Goal: Transaction & Acquisition: Purchase product/service

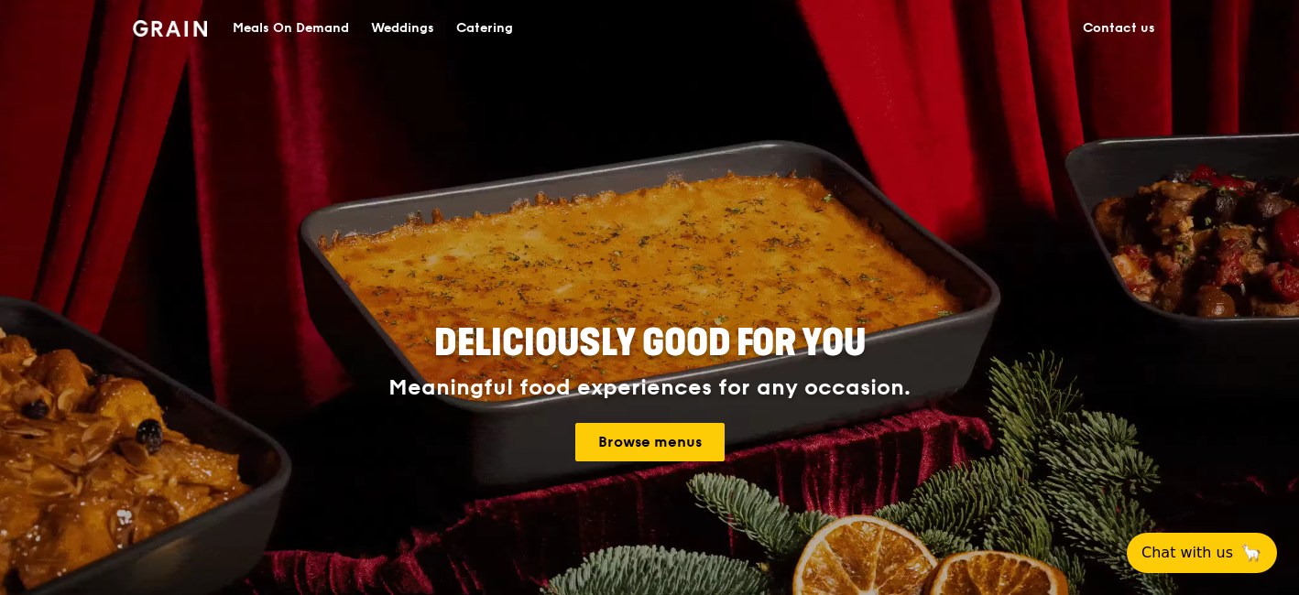
click at [636, 465] on div "Deliciously good for you Meaningful food experiences for any occasion. Browse m…" at bounding box center [649, 394] width 824 height 150
click at [625, 446] on link "Browse menus" at bounding box center [649, 442] width 149 height 38
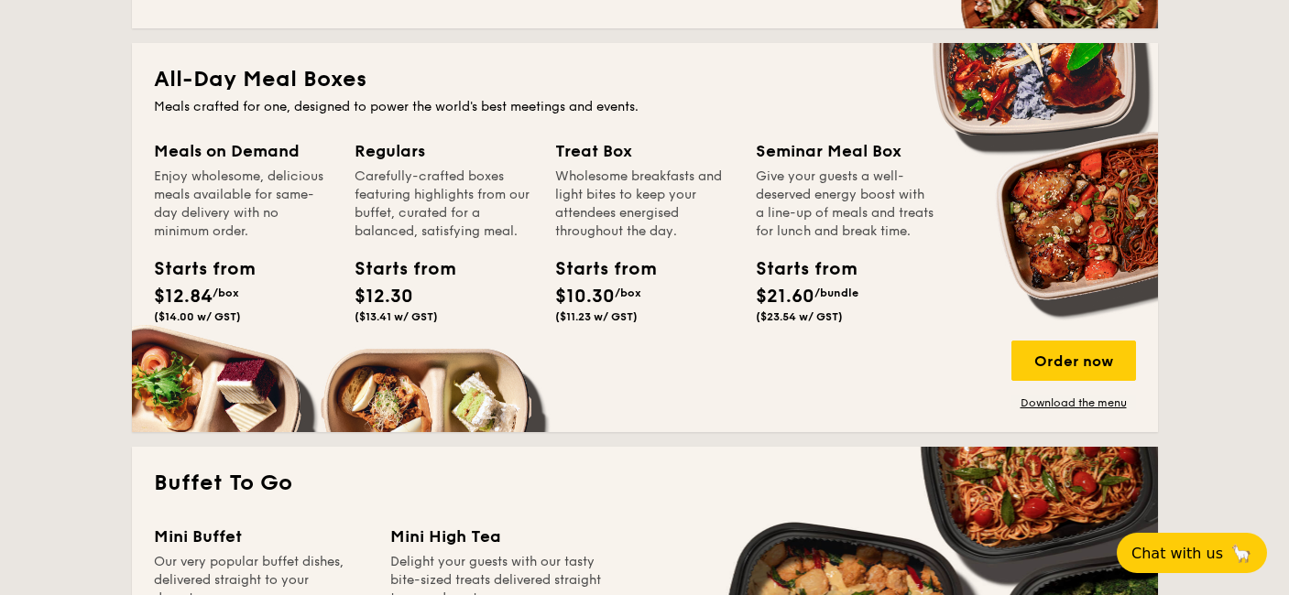
scroll to position [1192, 0]
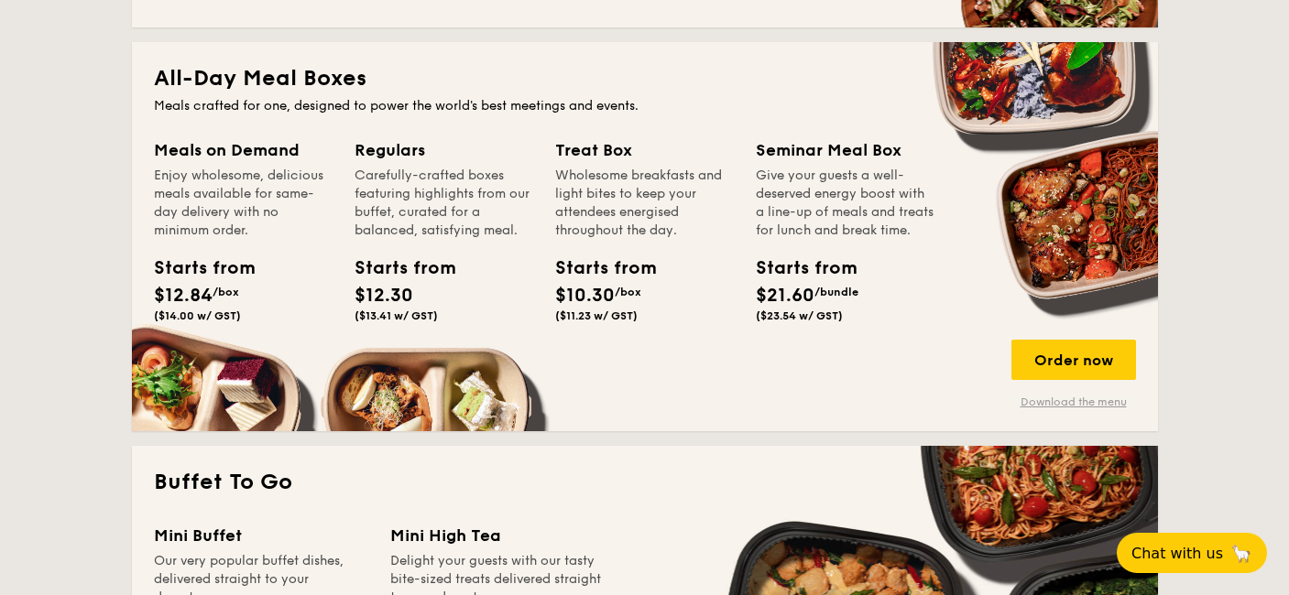
click at [1075, 400] on link "Download the menu" at bounding box center [1073, 402] width 125 height 15
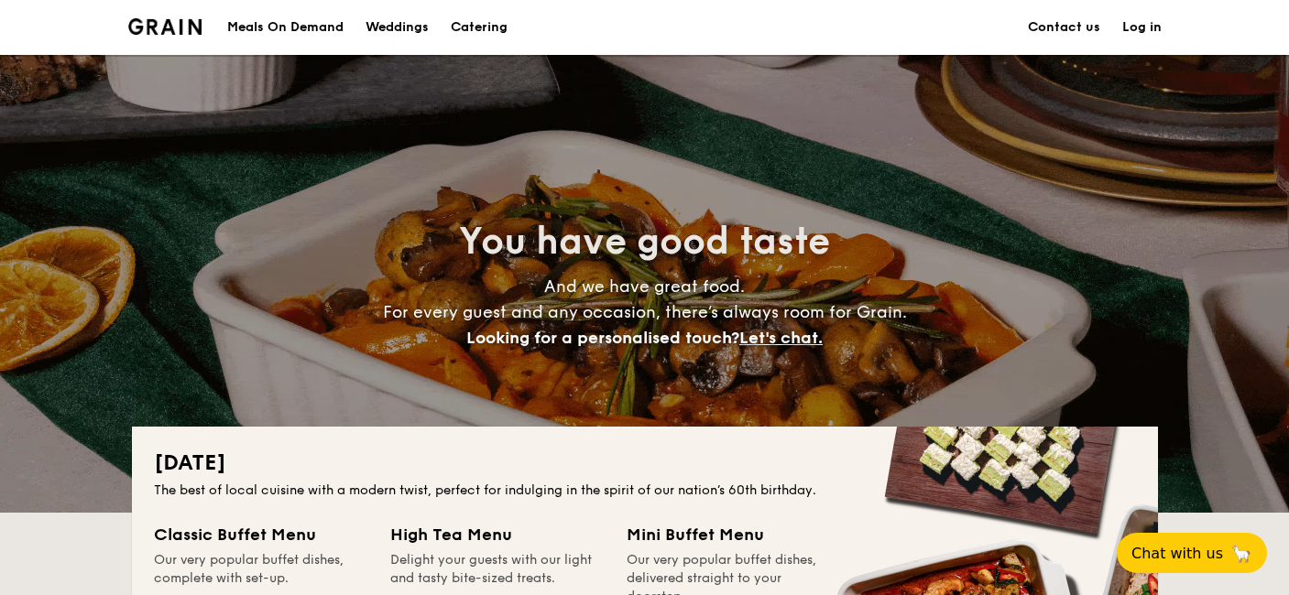
scroll to position [2, 0]
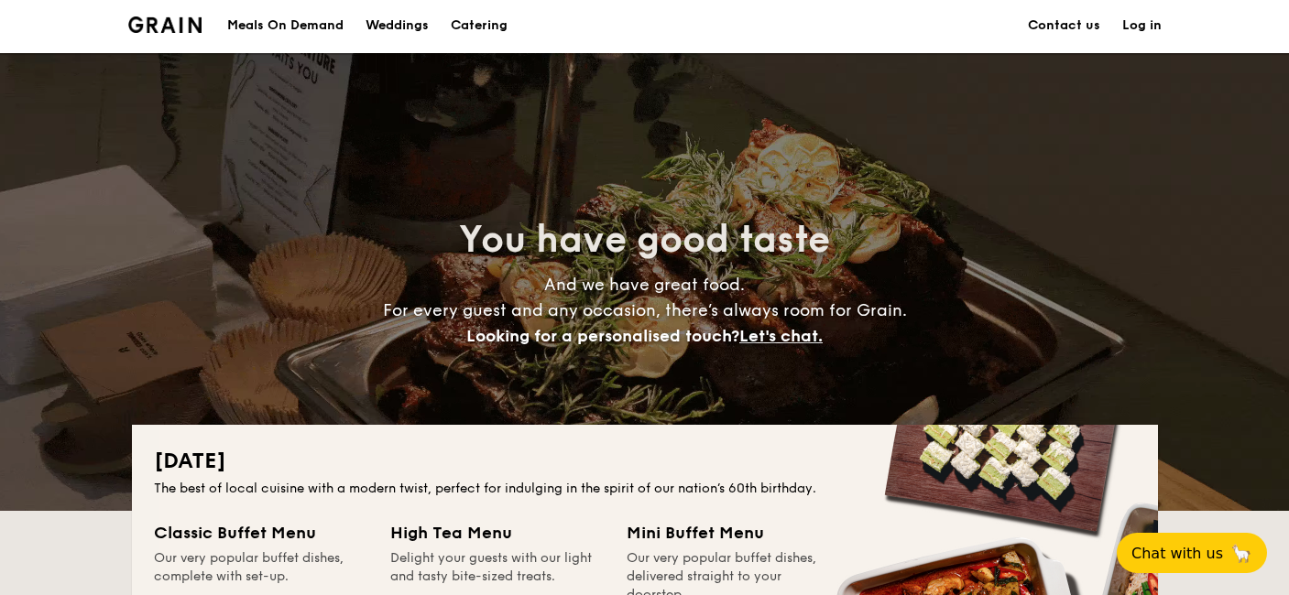
click at [279, 38] on div "Meals On Demand" at bounding box center [285, 25] width 116 height 55
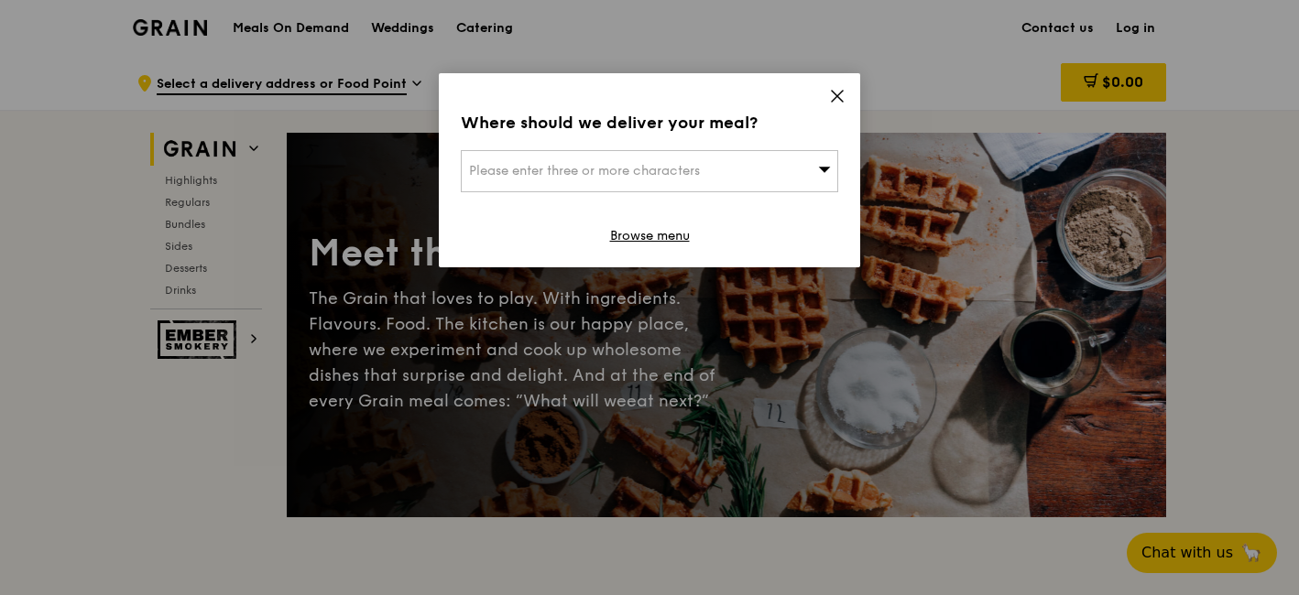
click at [831, 103] on icon at bounding box center [837, 96] width 16 height 16
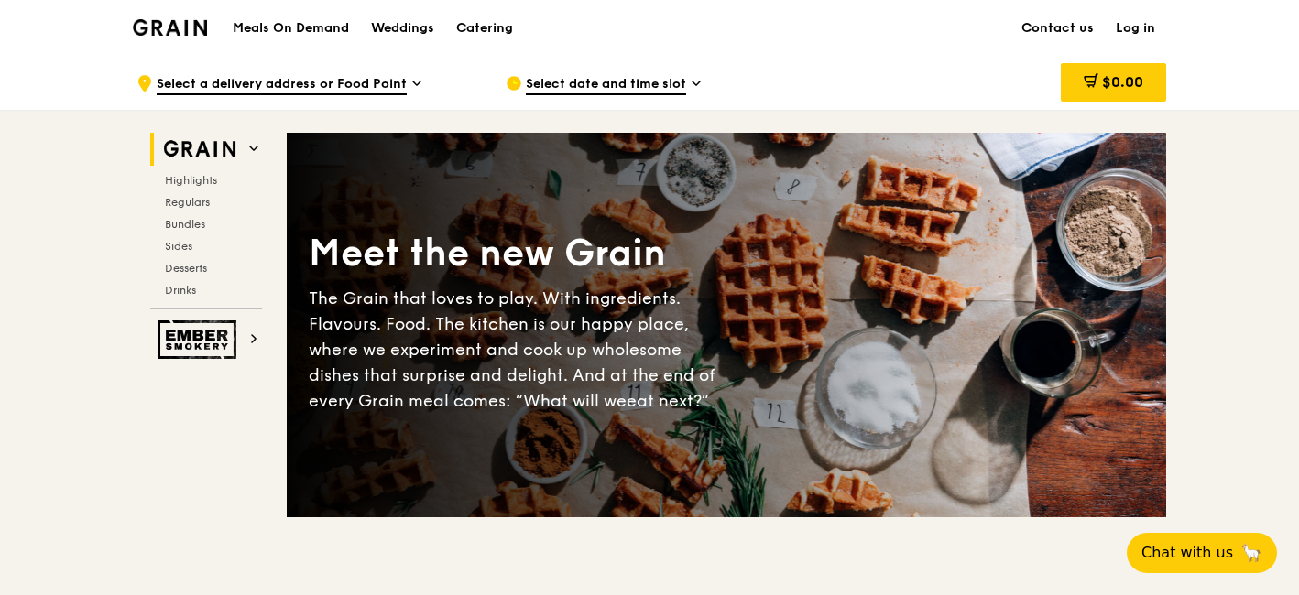
click at [341, 24] on h1 "Meals On Demand" at bounding box center [291, 28] width 116 height 18
click at [331, 82] on span "Select a delivery address or Food Point" at bounding box center [282, 85] width 250 height 20
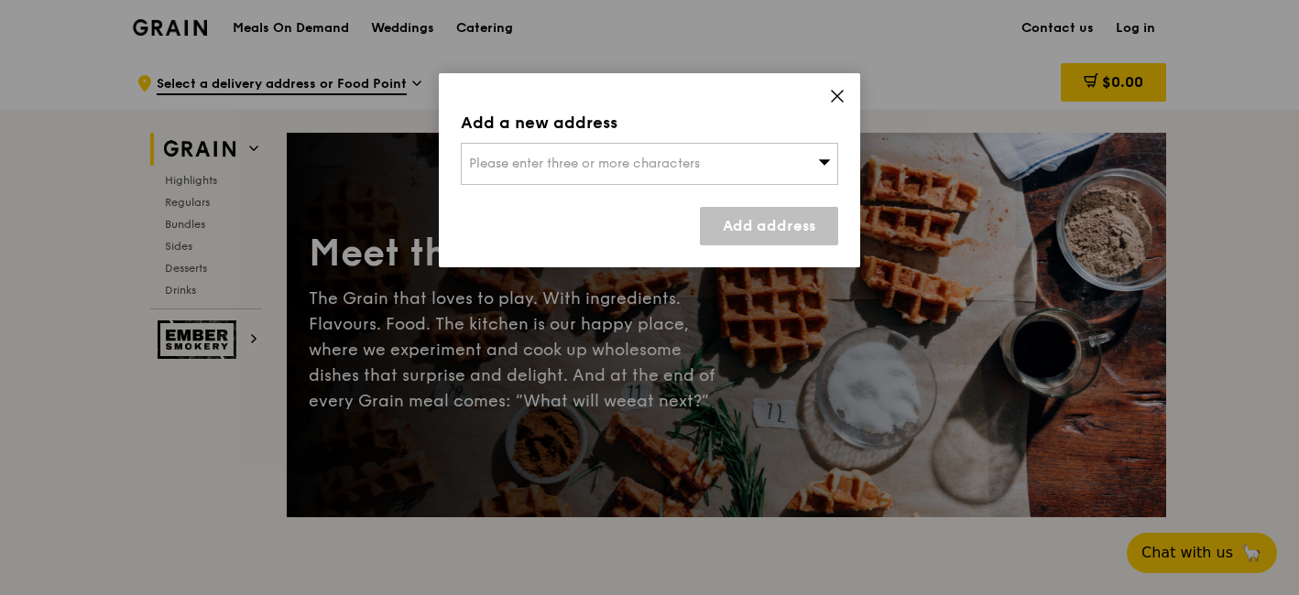
click at [699, 172] on div "Please enter three or more characters" at bounding box center [649, 164] width 377 height 42
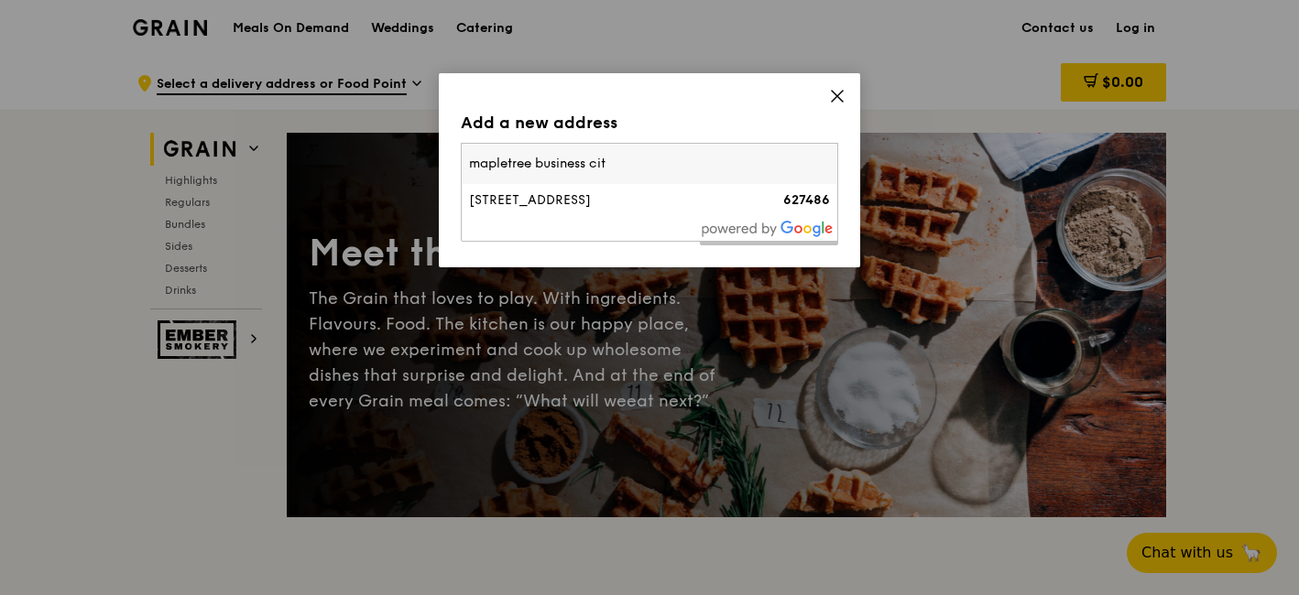
type input "[GEOGRAPHIC_DATA]"
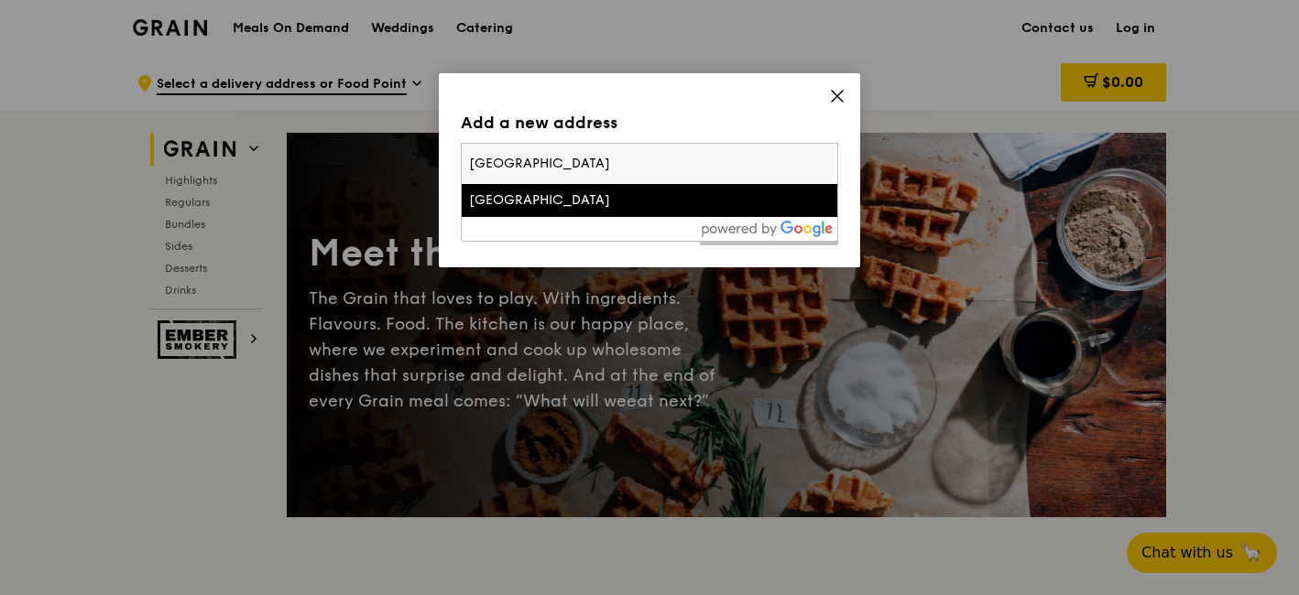
click at [692, 192] on div "[GEOGRAPHIC_DATA]" at bounding box center [604, 200] width 271 height 18
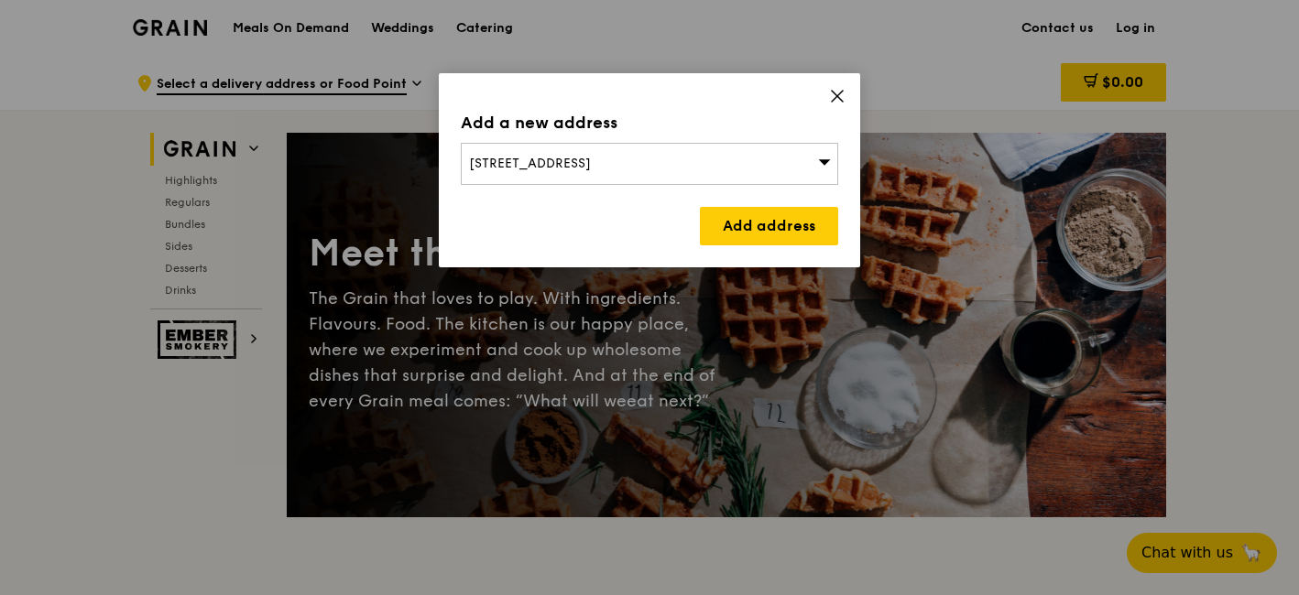
click at [842, 97] on icon at bounding box center [837, 96] width 16 height 16
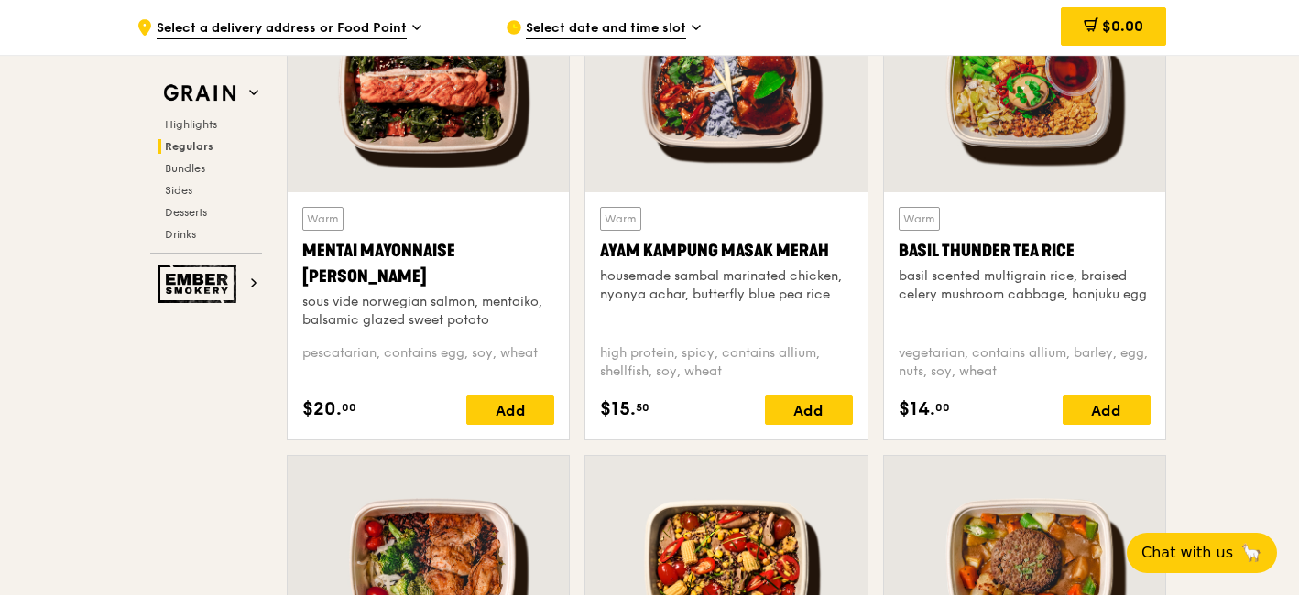
scroll to position [1717, 0]
